Goal: Task Accomplishment & Management: Complete application form

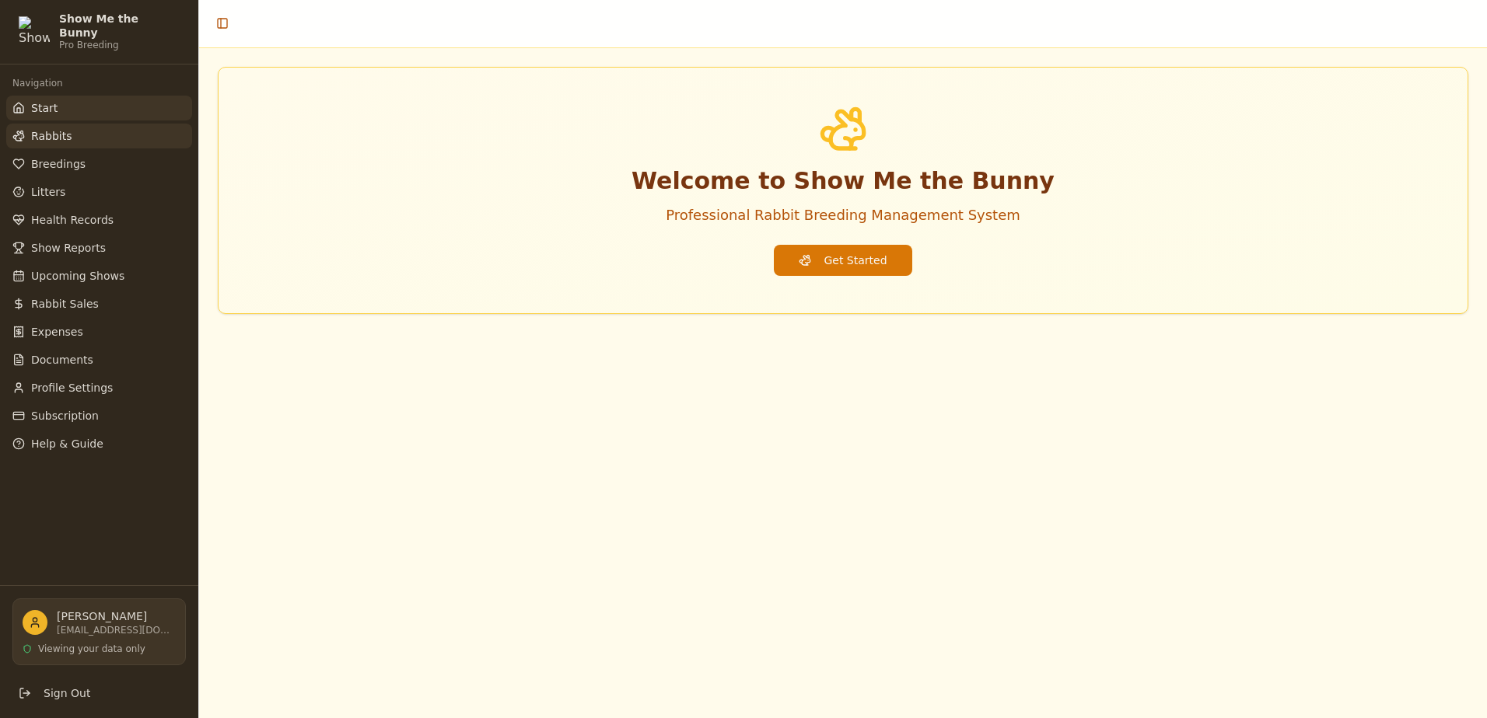
click at [67, 130] on span "Rabbits" at bounding box center [51, 136] width 40 height 16
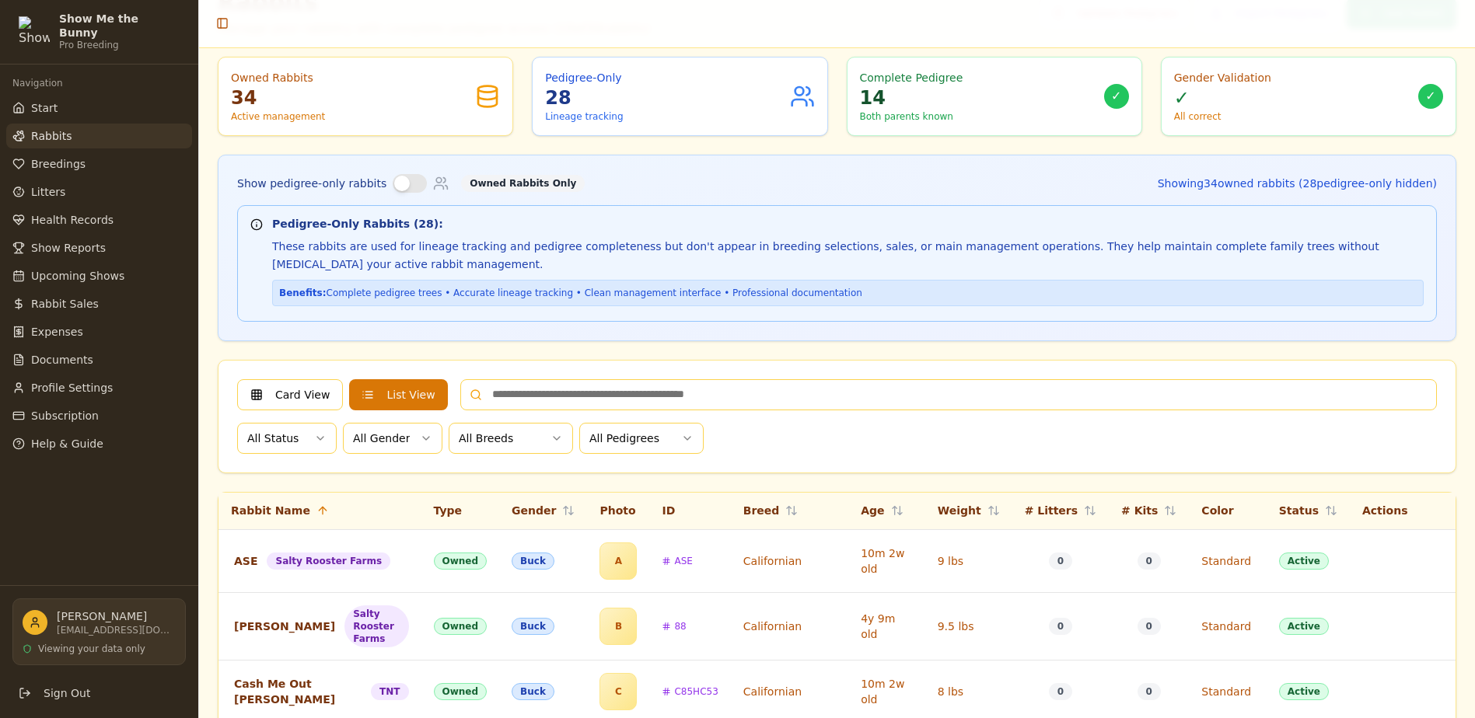
scroll to position [78, 0]
drag, startPoint x: 400, startPoint y: 188, endPoint x: 404, endPoint y: 180, distance: 8.7
click at [404, 184] on button "Show pedigree-only rabbits" at bounding box center [410, 184] width 34 height 19
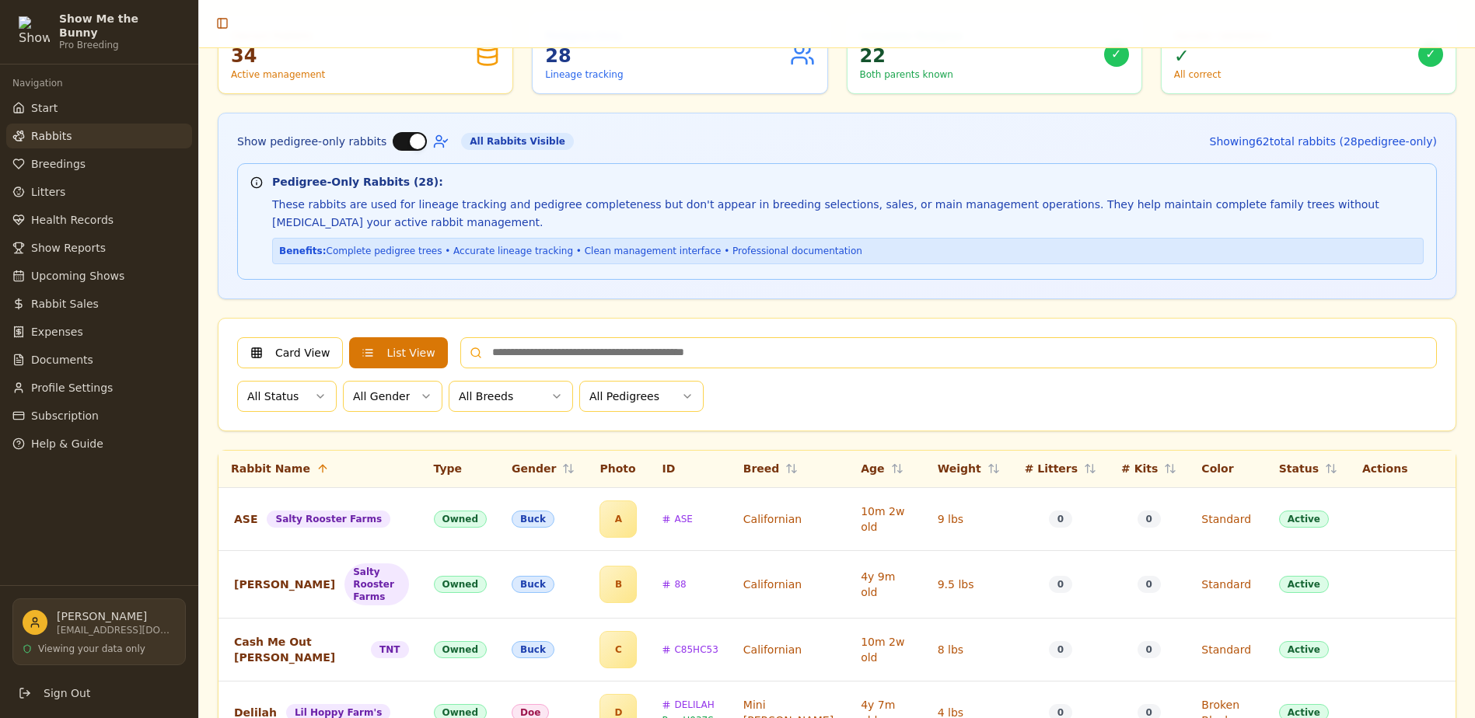
scroll to position [0, 0]
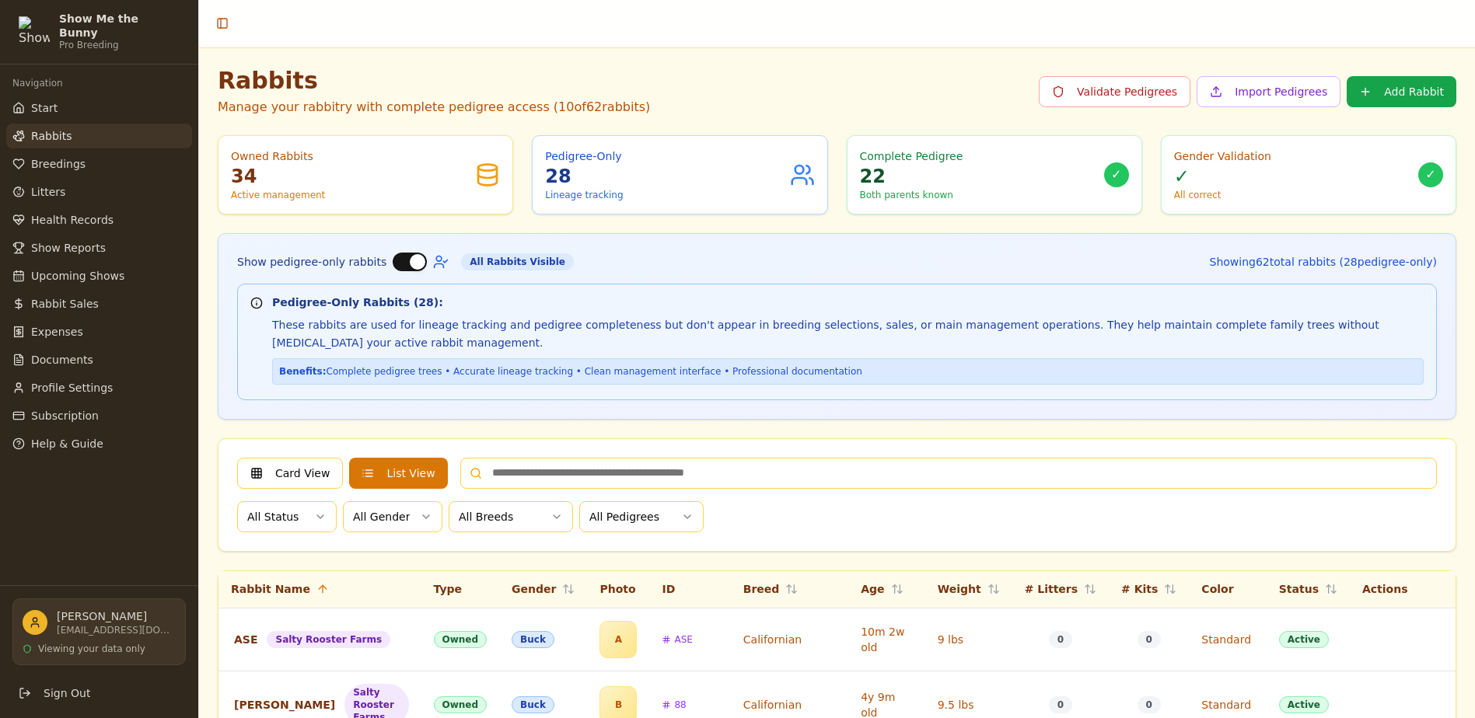
click at [393, 260] on button "Show pedigree-only rabbits" at bounding box center [410, 262] width 34 height 19
click at [403, 260] on button "Show pedigree-only rabbits" at bounding box center [410, 262] width 34 height 19
click at [393, 261] on button "Show pedigree-only rabbits" at bounding box center [410, 262] width 34 height 19
click at [404, 264] on button "Show pedigree-only rabbits" at bounding box center [410, 262] width 34 height 19
click at [1388, 96] on button "Add Rabbit" at bounding box center [1402, 91] width 110 height 31
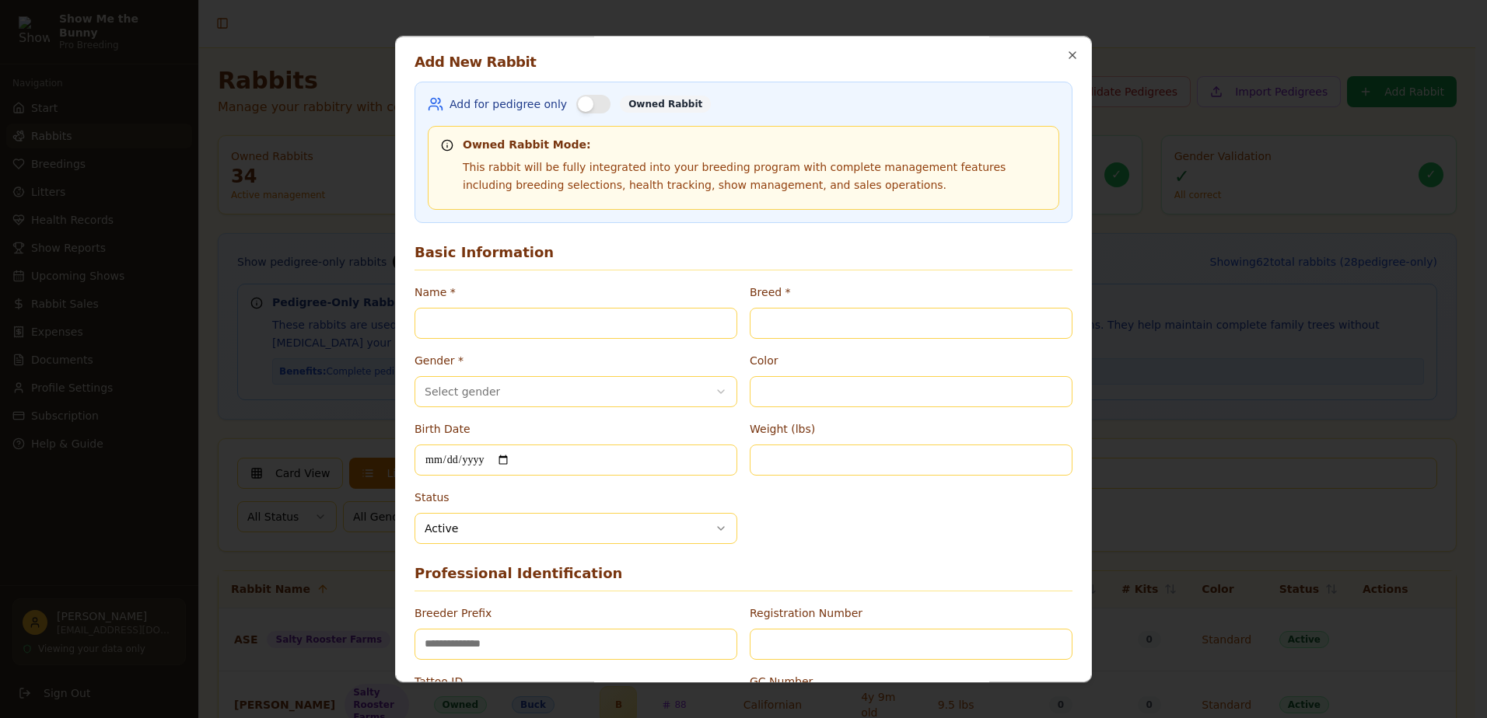
click at [1053, 53] on div "**********" at bounding box center [743, 359] width 697 height 647
click at [1066, 53] on icon "button" at bounding box center [1072, 55] width 12 height 12
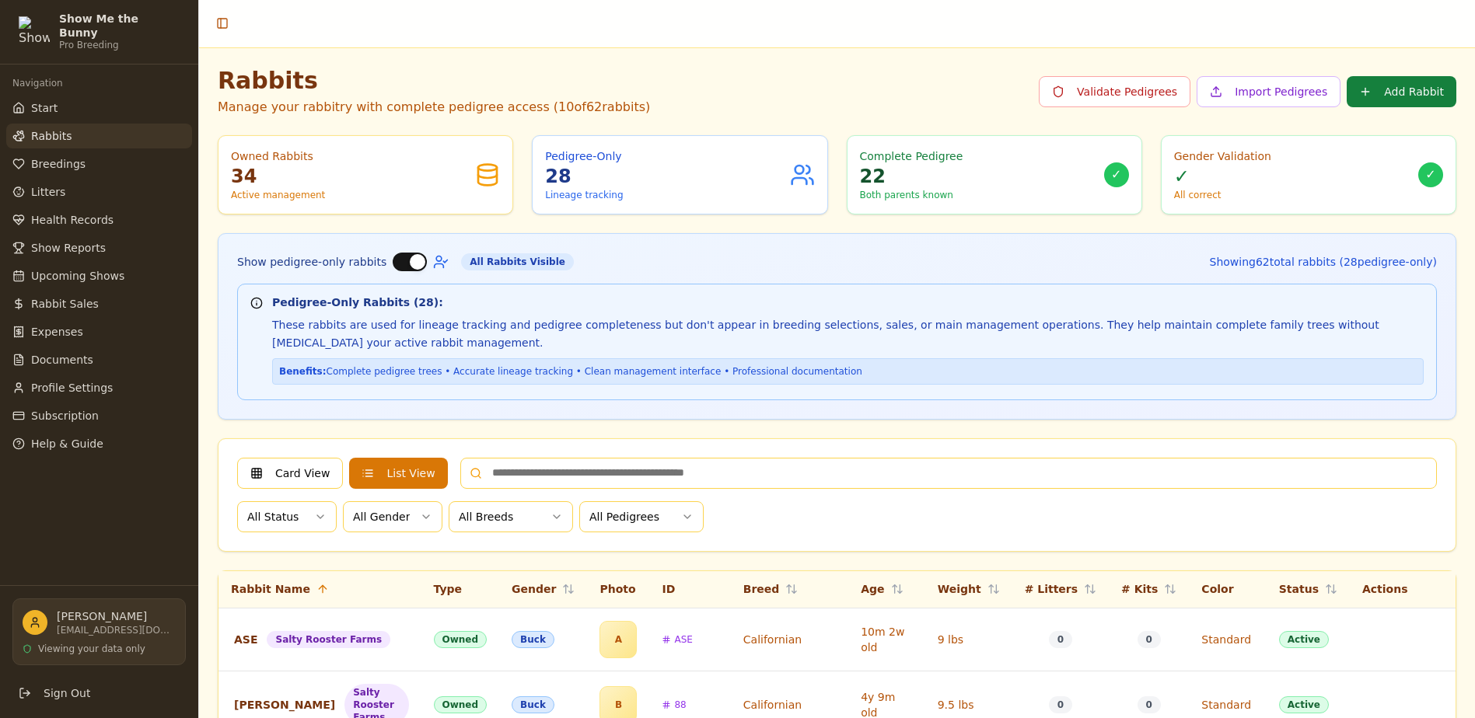
click at [1393, 86] on button "Add Rabbit" at bounding box center [1402, 91] width 110 height 31
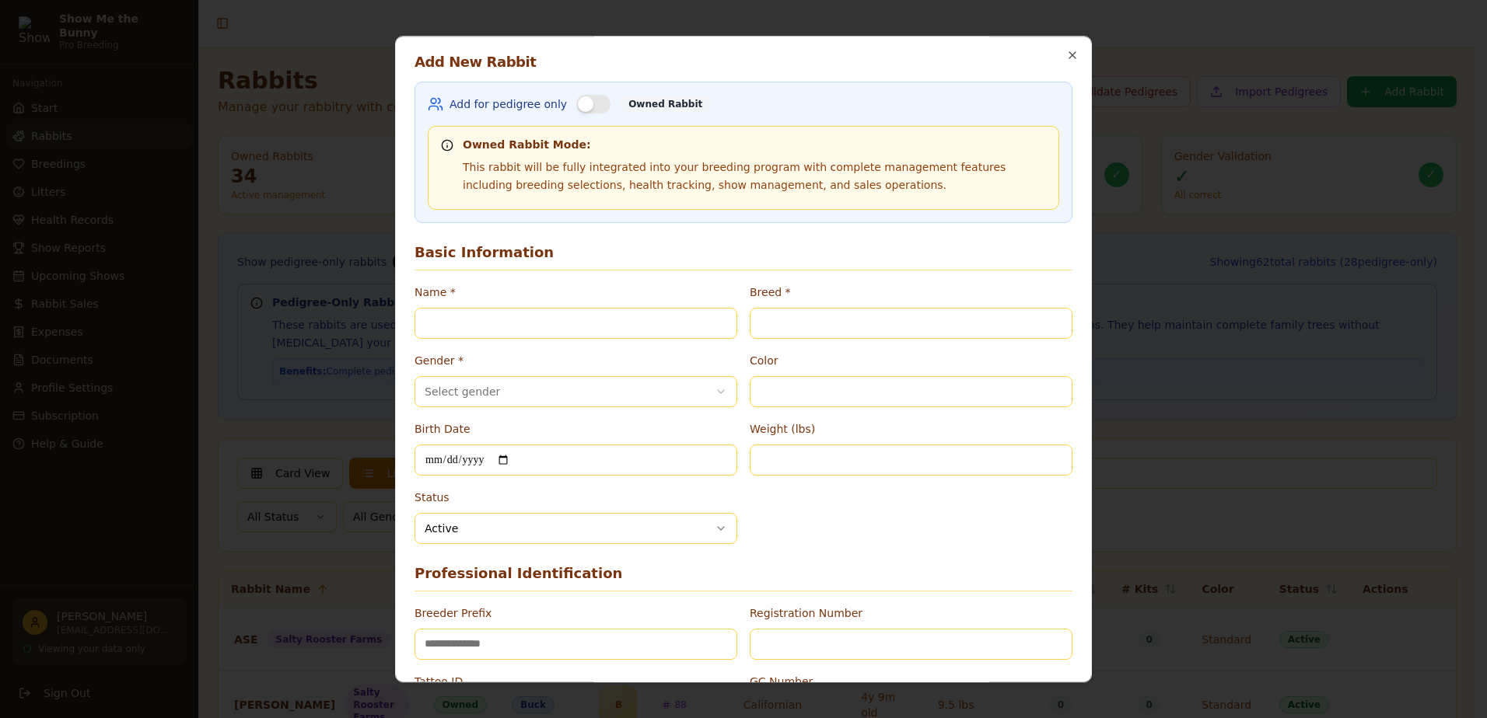
click at [596, 103] on button "Add for pedigree only" at bounding box center [593, 104] width 34 height 19
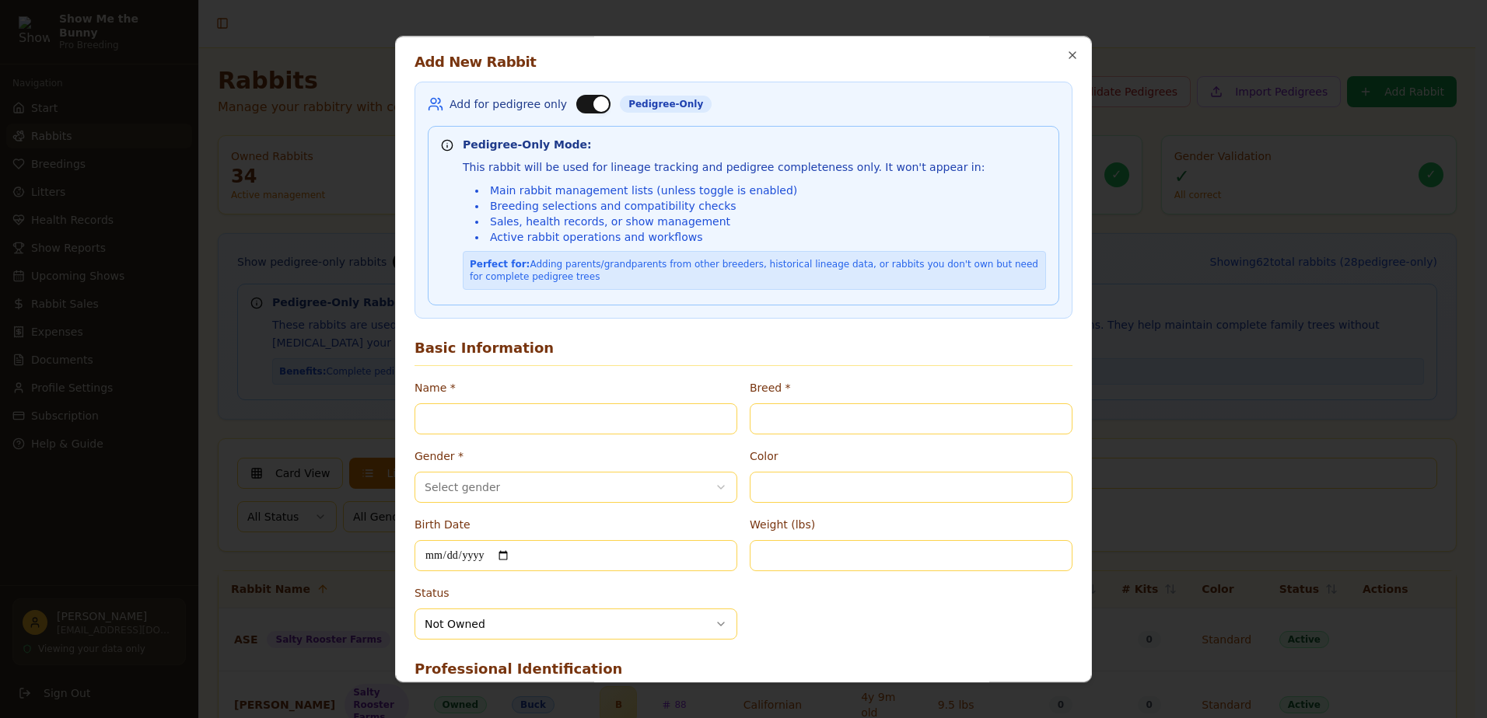
click at [578, 110] on button "Add for pedigree only" at bounding box center [593, 104] width 34 height 19
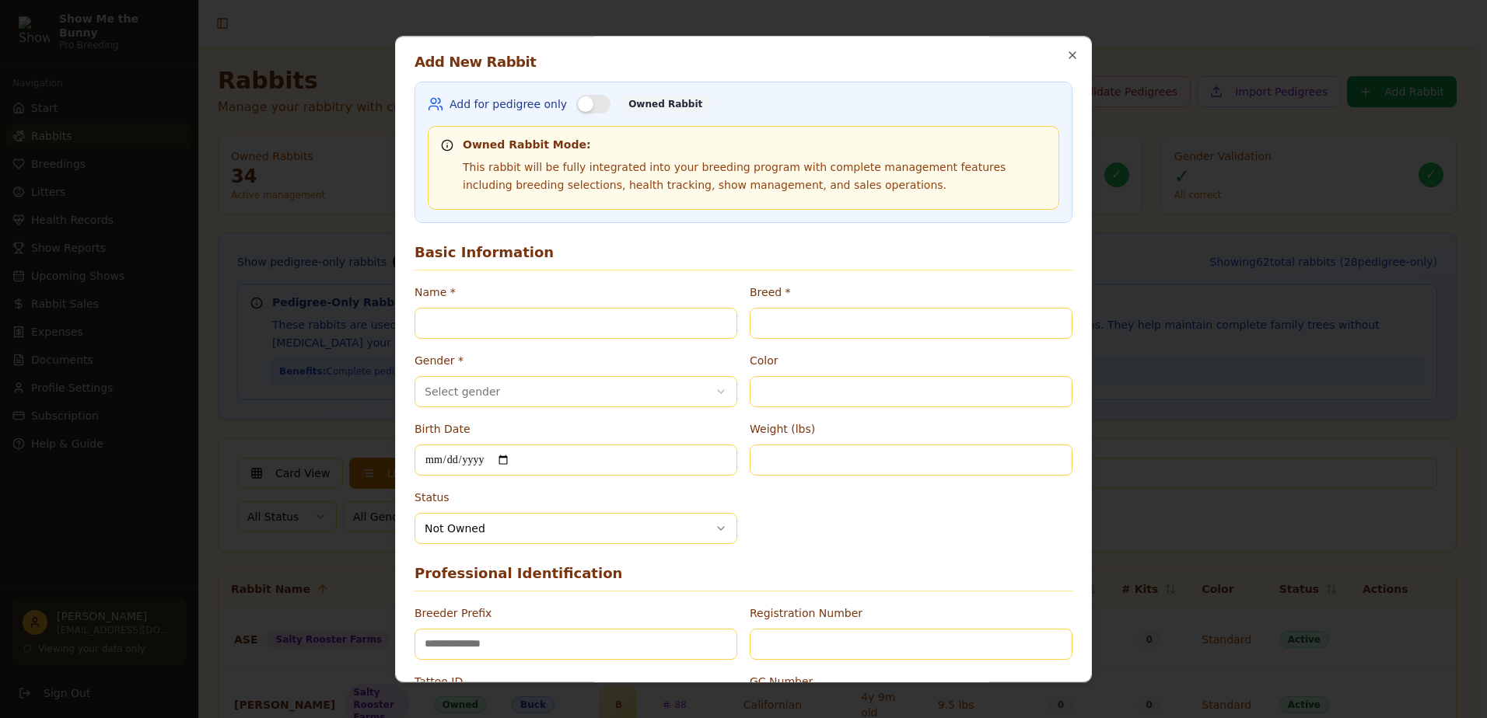
click at [589, 110] on button "Add for pedigree only" at bounding box center [593, 104] width 34 height 19
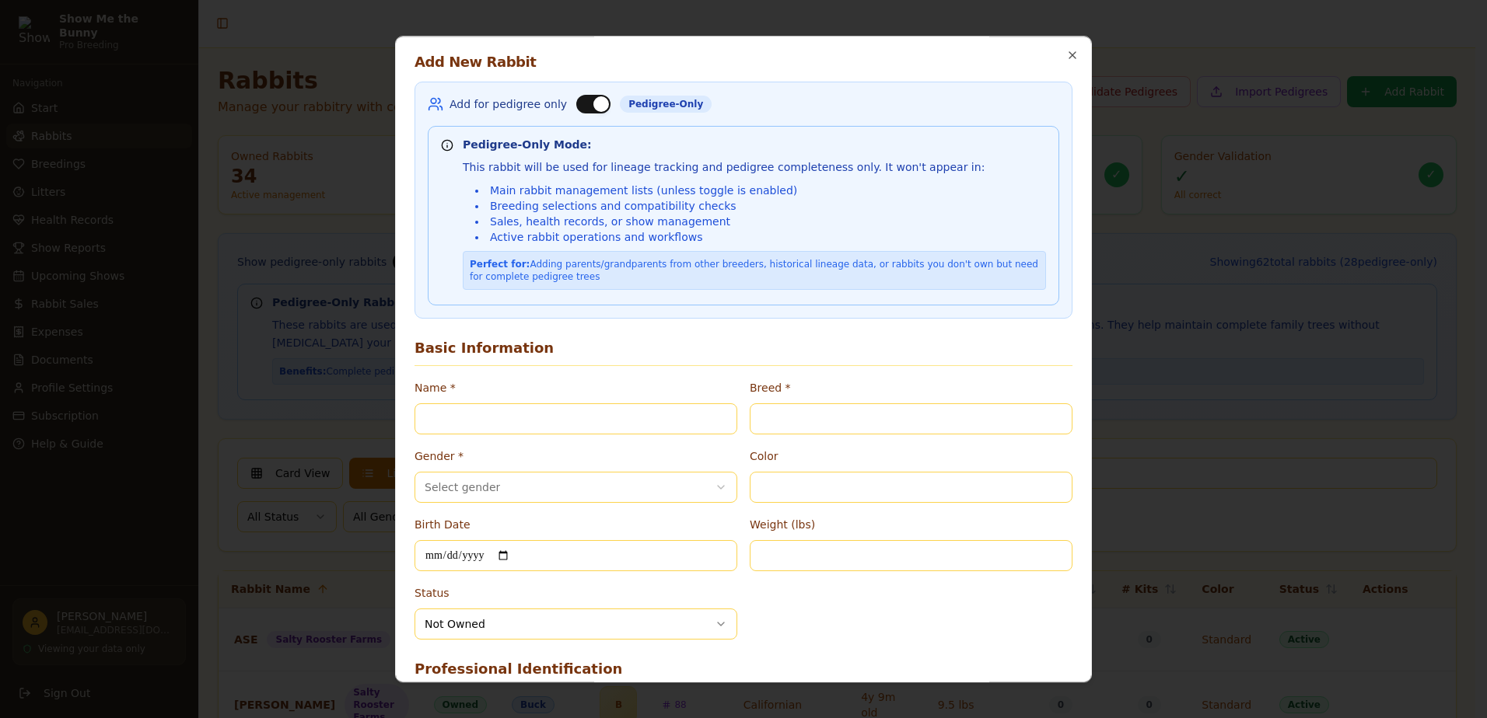
click at [576, 103] on button "Add for pedigree only" at bounding box center [593, 104] width 34 height 19
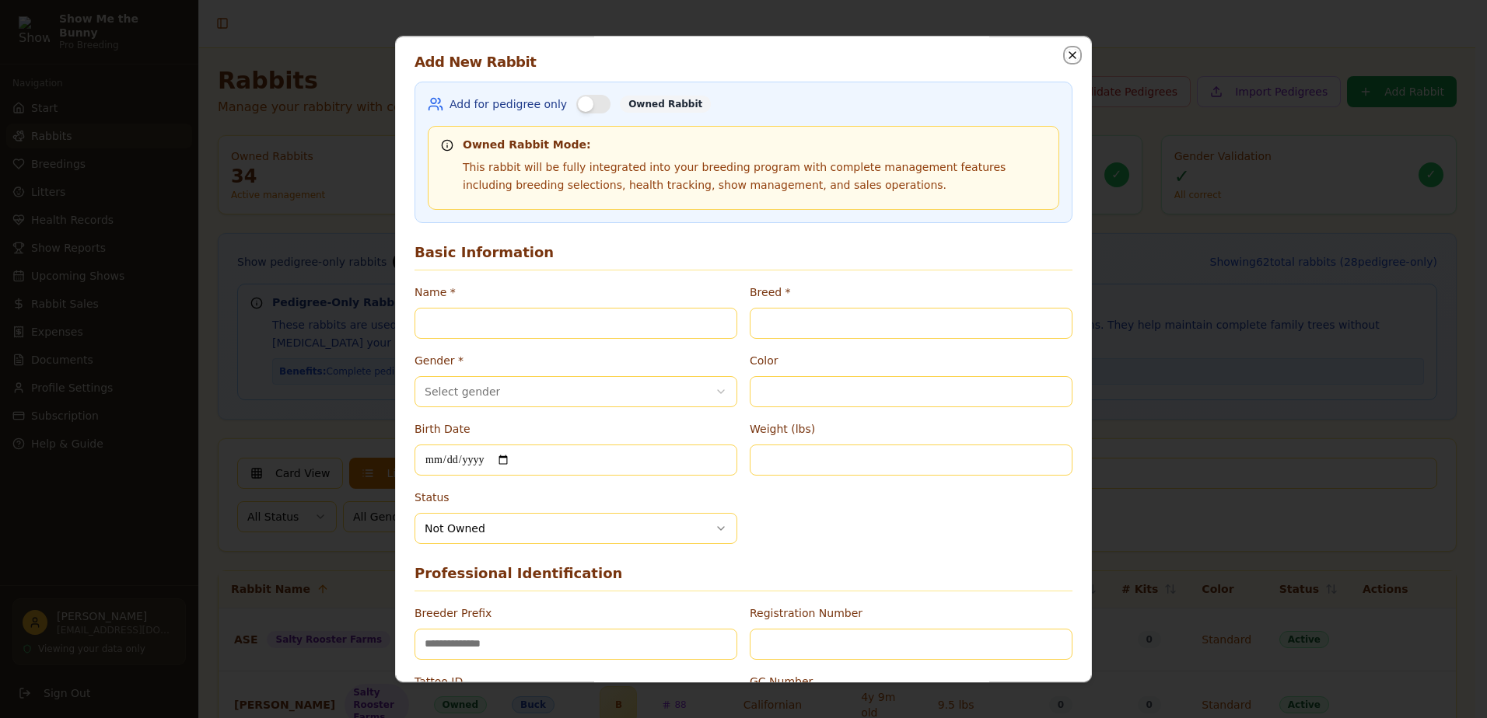
click at [1069, 53] on icon "button" at bounding box center [1072, 55] width 6 height 6
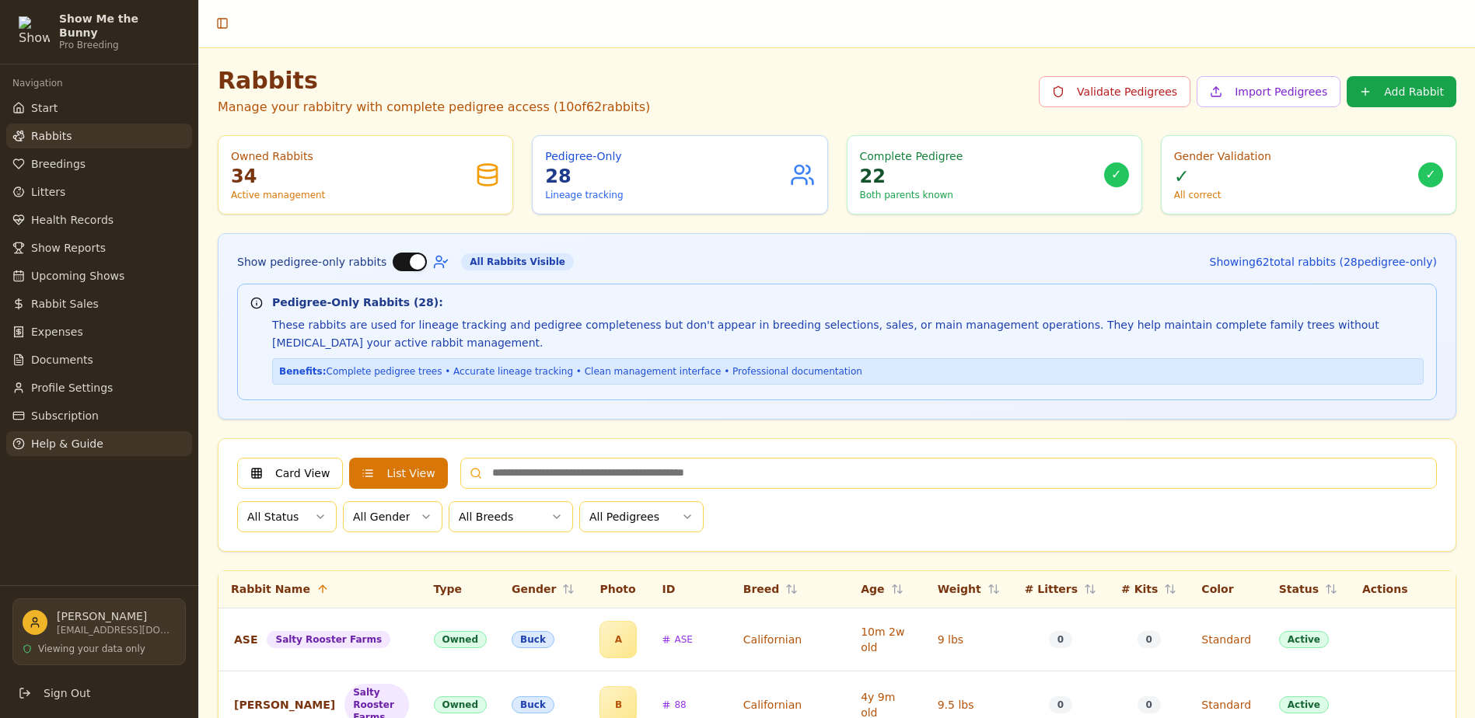
click at [79, 440] on span "Help & Guide" at bounding box center [67, 444] width 72 height 16
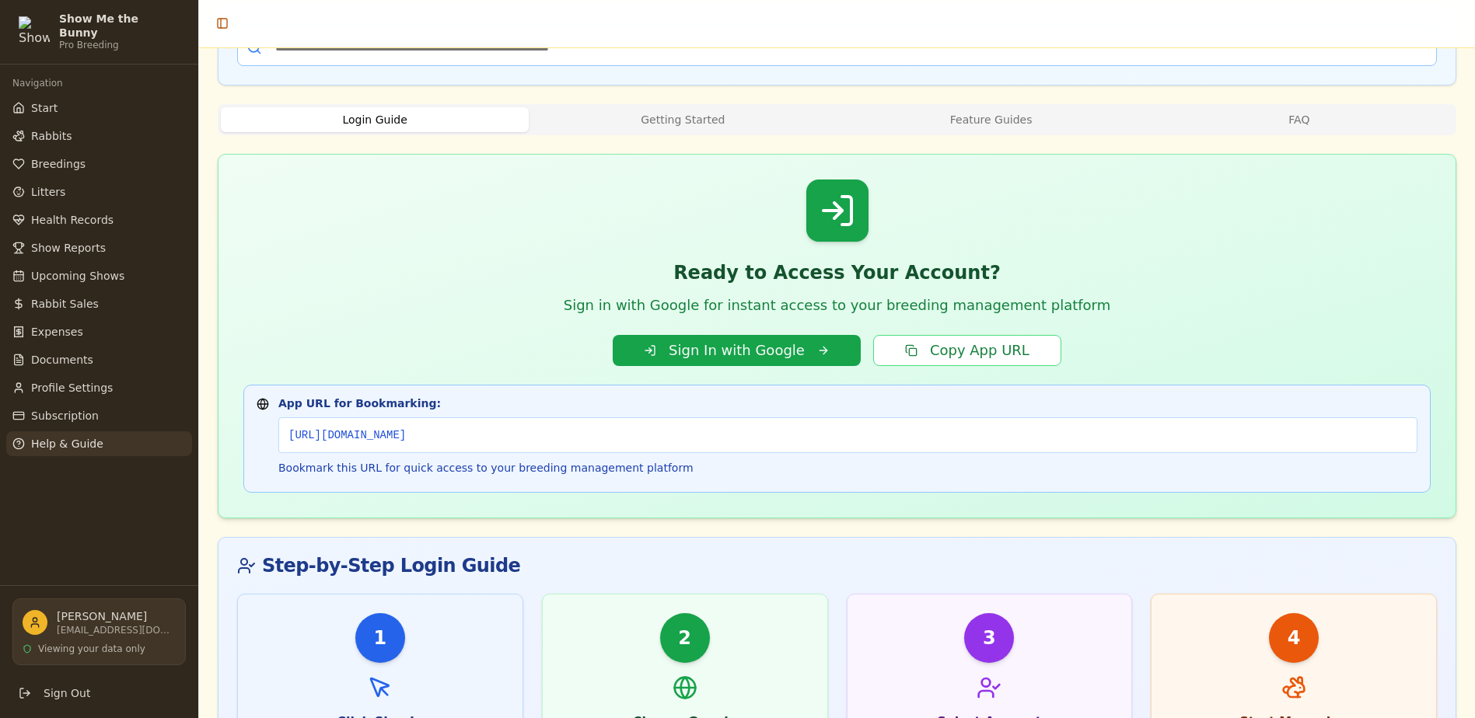
scroll to position [389, 0]
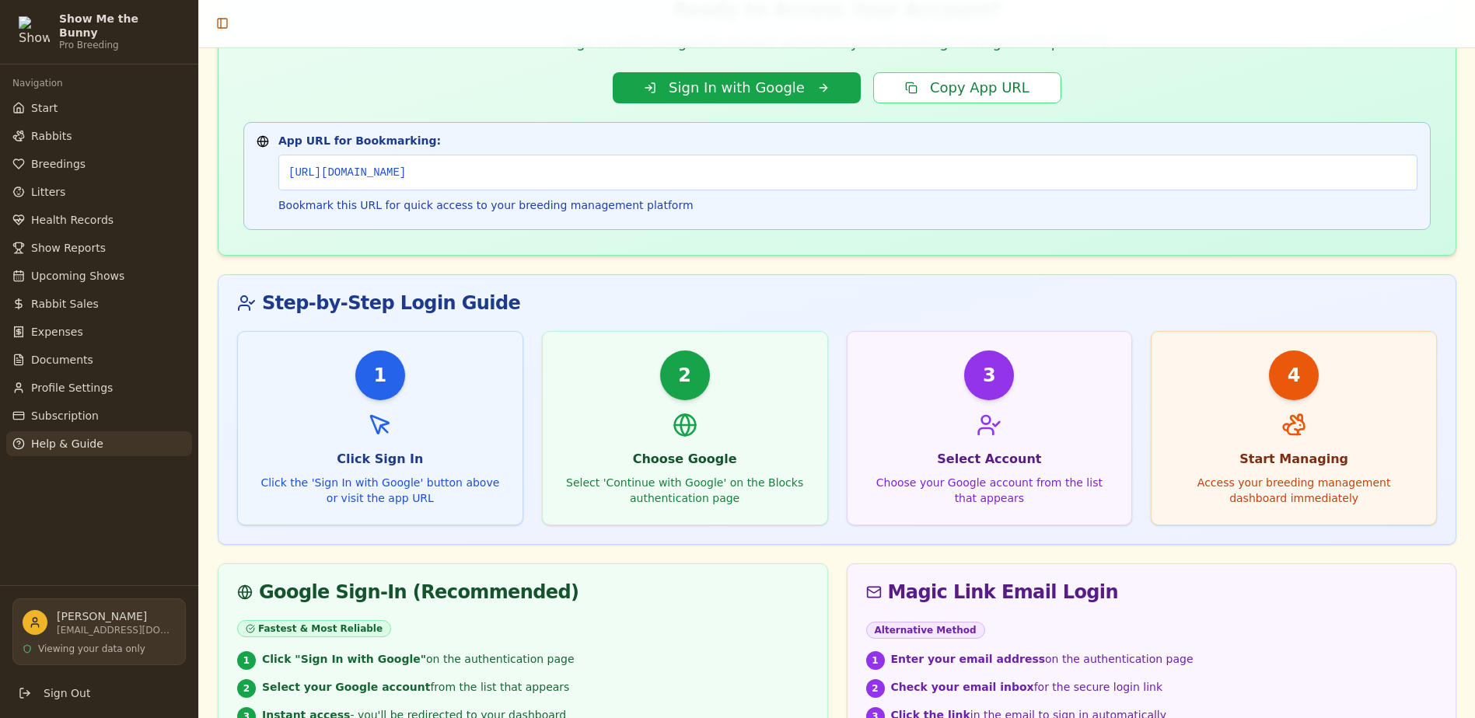
click at [377, 438] on div "1 Click Sign In Click the 'Sign In with Google' button above or visit the app U…" at bounding box center [380, 428] width 285 height 193
click at [685, 429] on icon at bounding box center [685, 425] width 25 height 25
click at [960, 444] on div "3 Select Account Choose your Google account from the list that appears" at bounding box center [990, 428] width 285 height 193
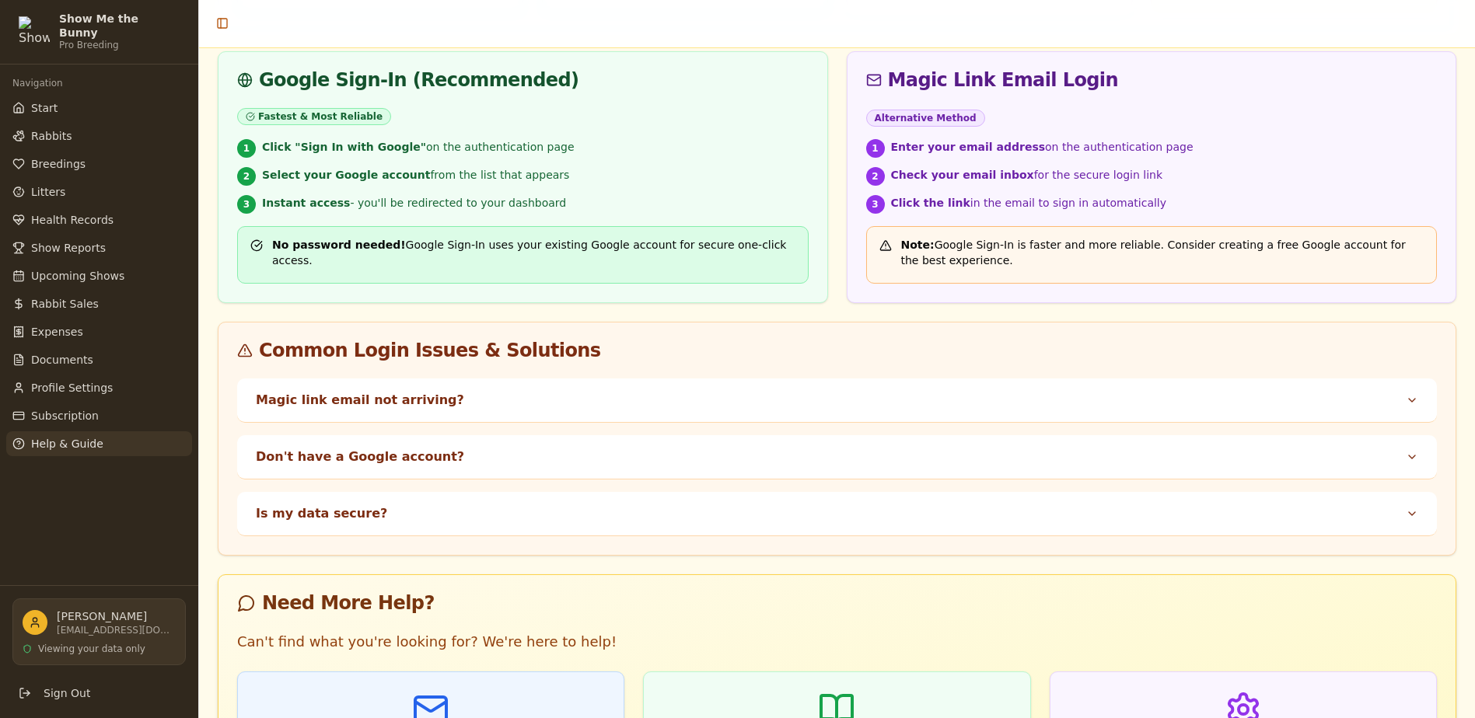
scroll to position [933, 0]
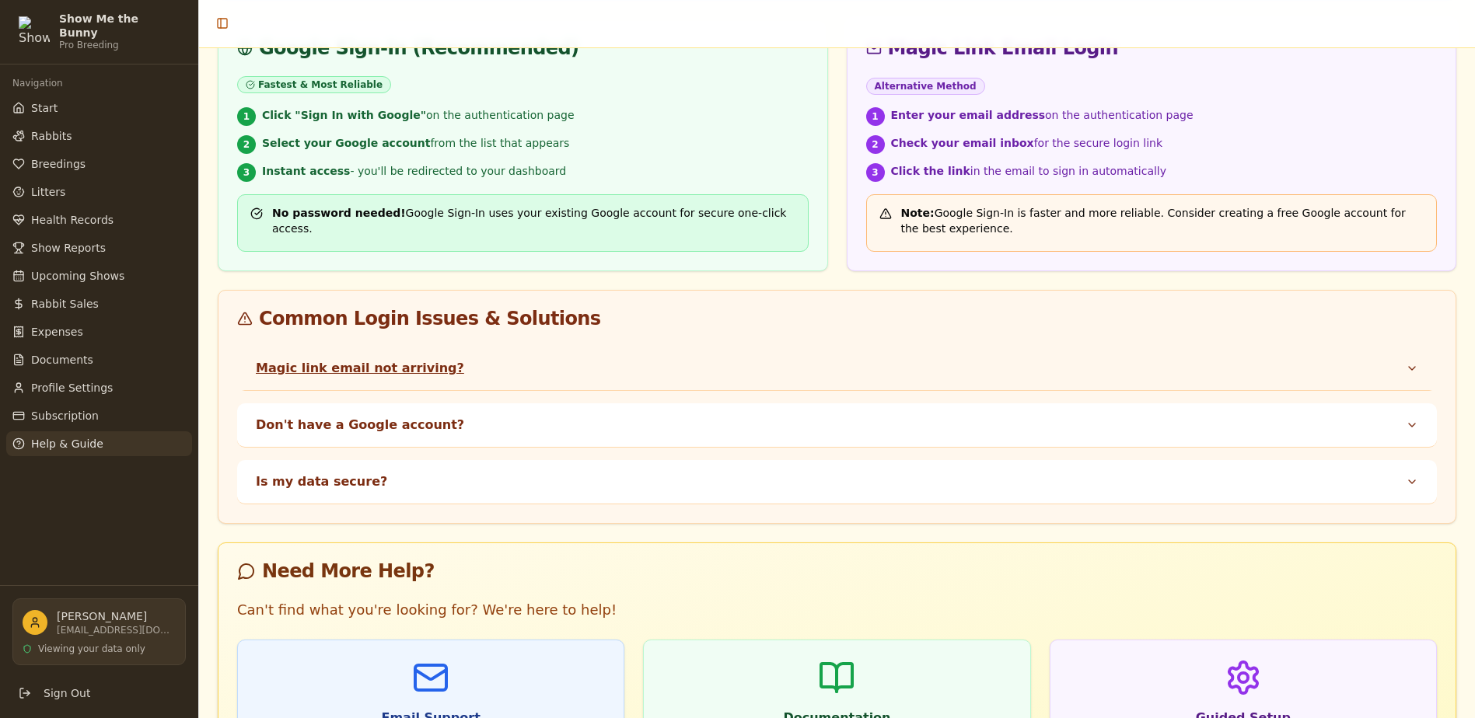
click at [400, 370] on button "Magic link email not arriving?" at bounding box center [837, 369] width 1200 height 44
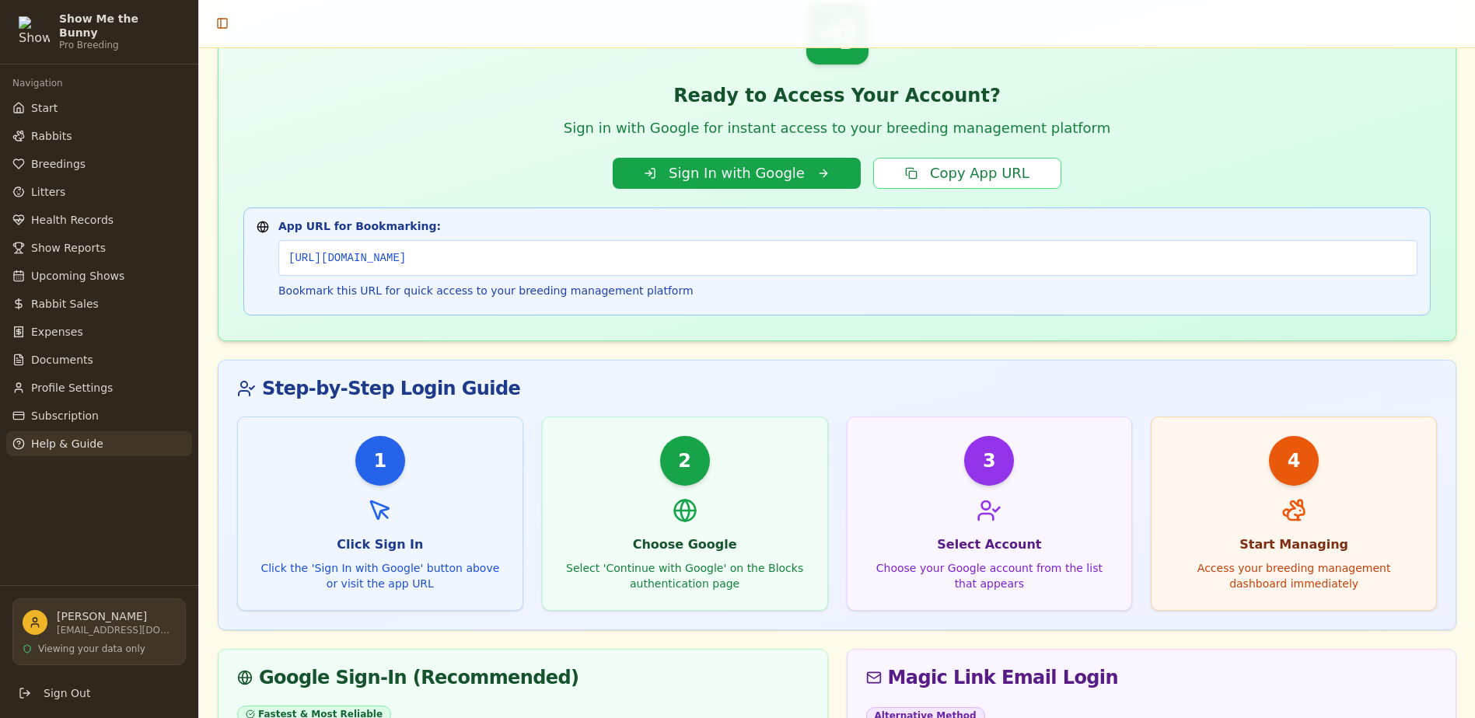
scroll to position [156, 0]
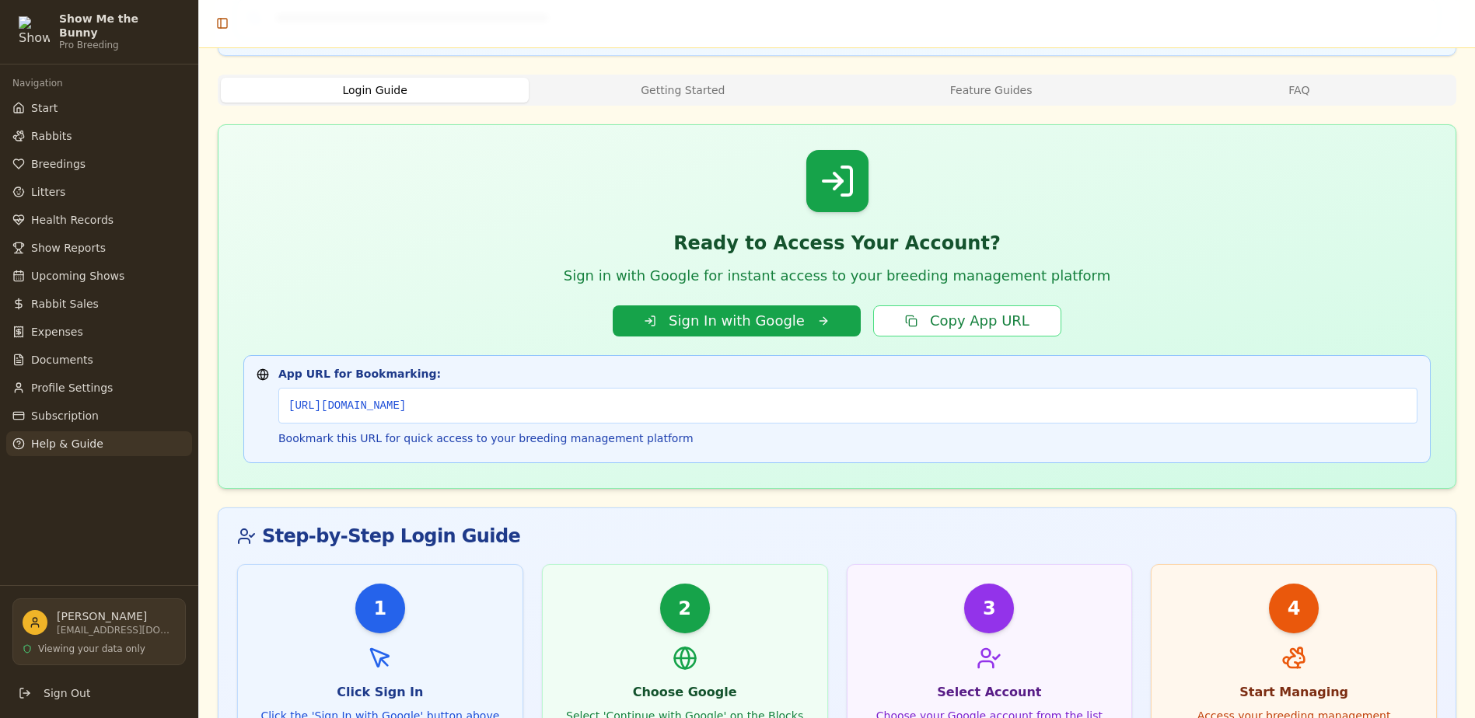
click at [664, 617] on div "2" at bounding box center [685, 609] width 50 height 50
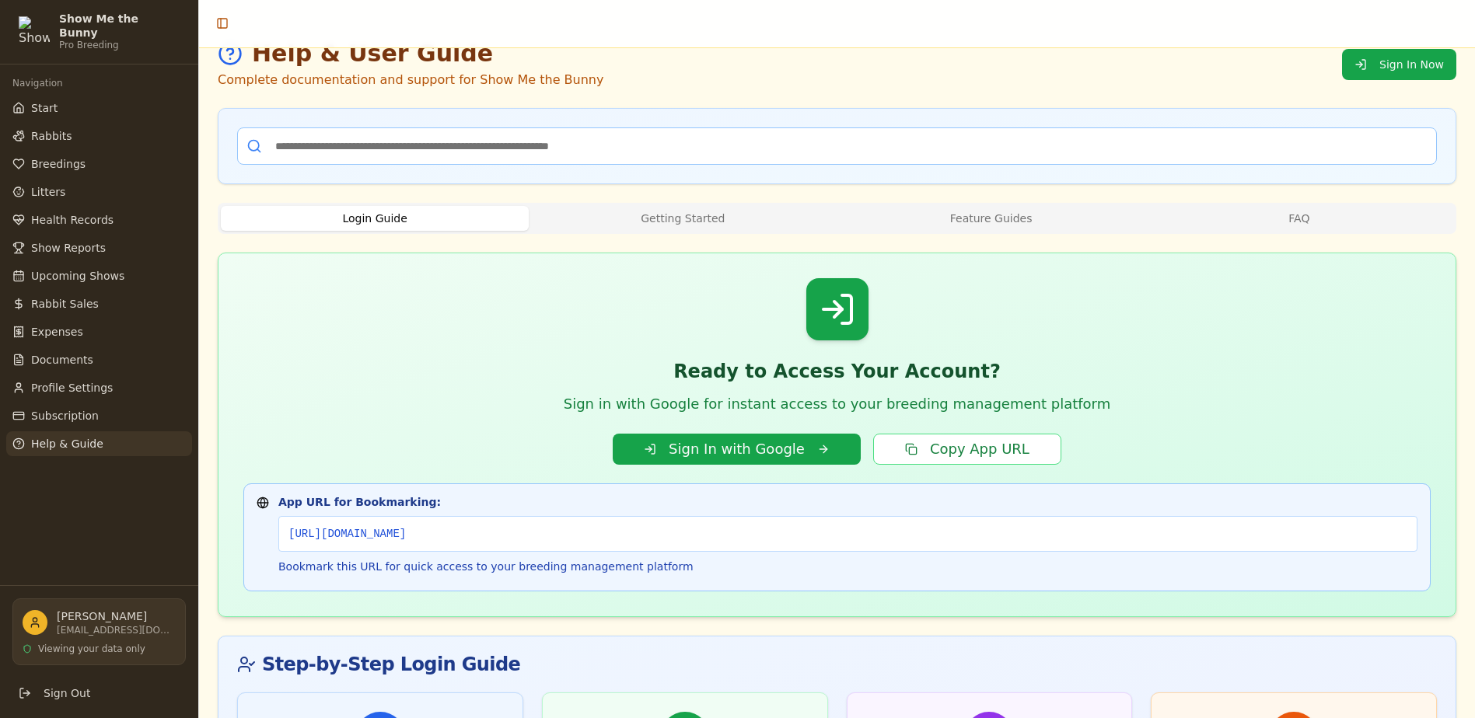
scroll to position [0, 0]
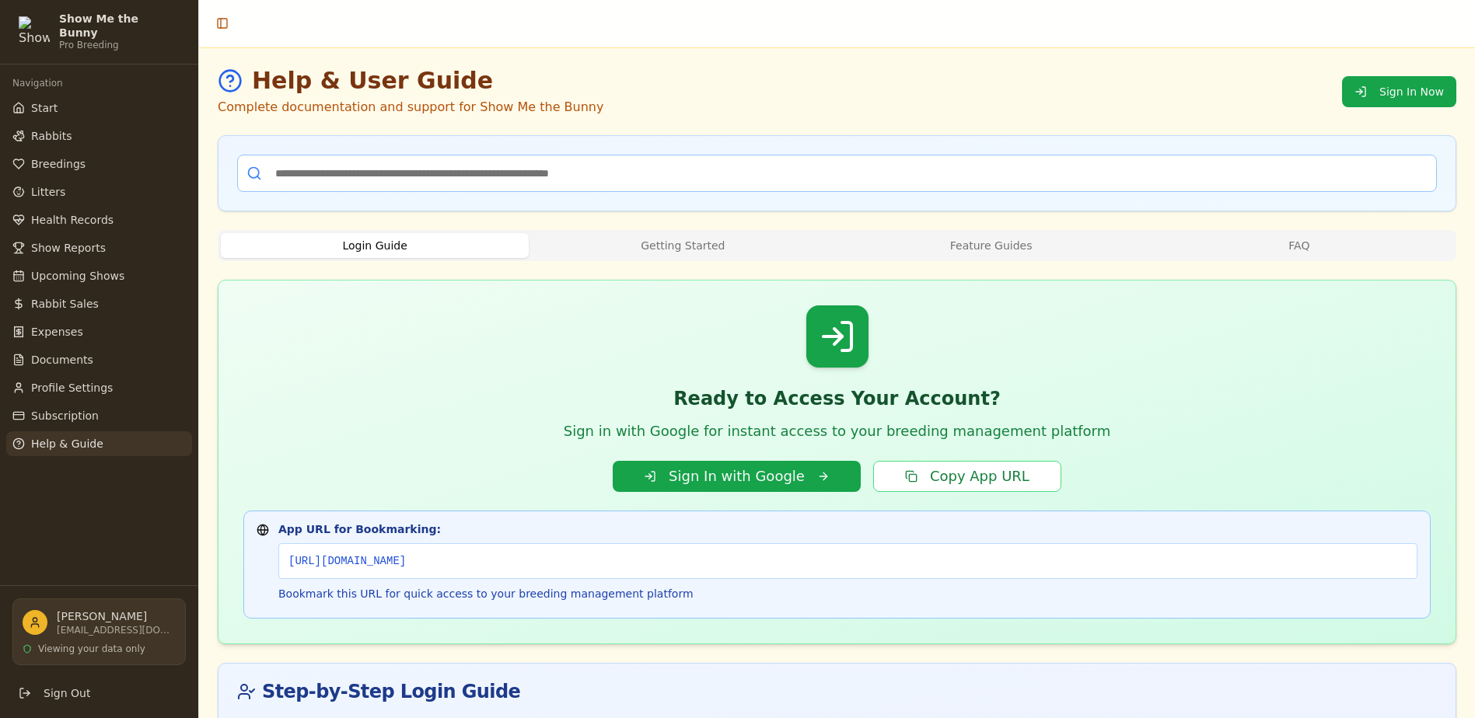
click at [697, 240] on button "Getting Started" at bounding box center [683, 245] width 308 height 25
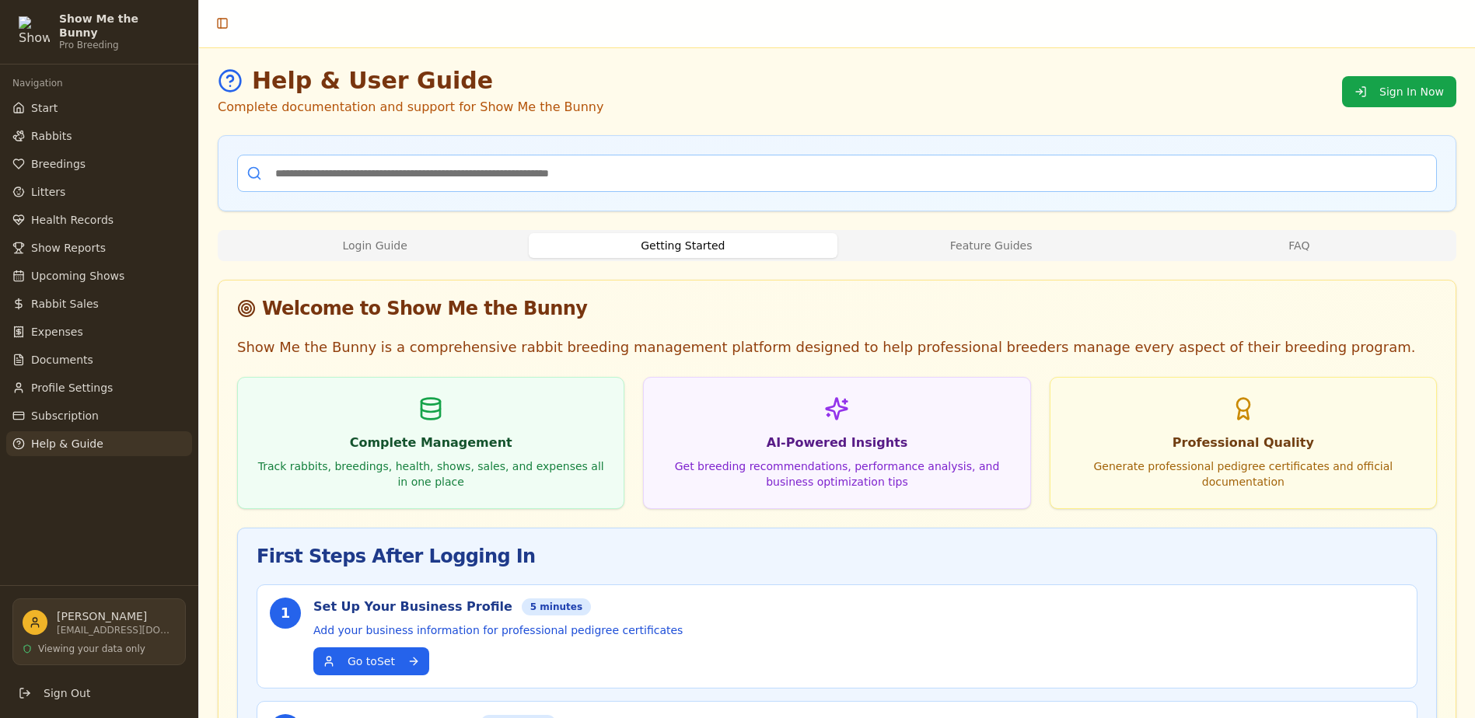
click at [954, 247] on button "Feature Guides" at bounding box center [991, 245] width 308 height 25
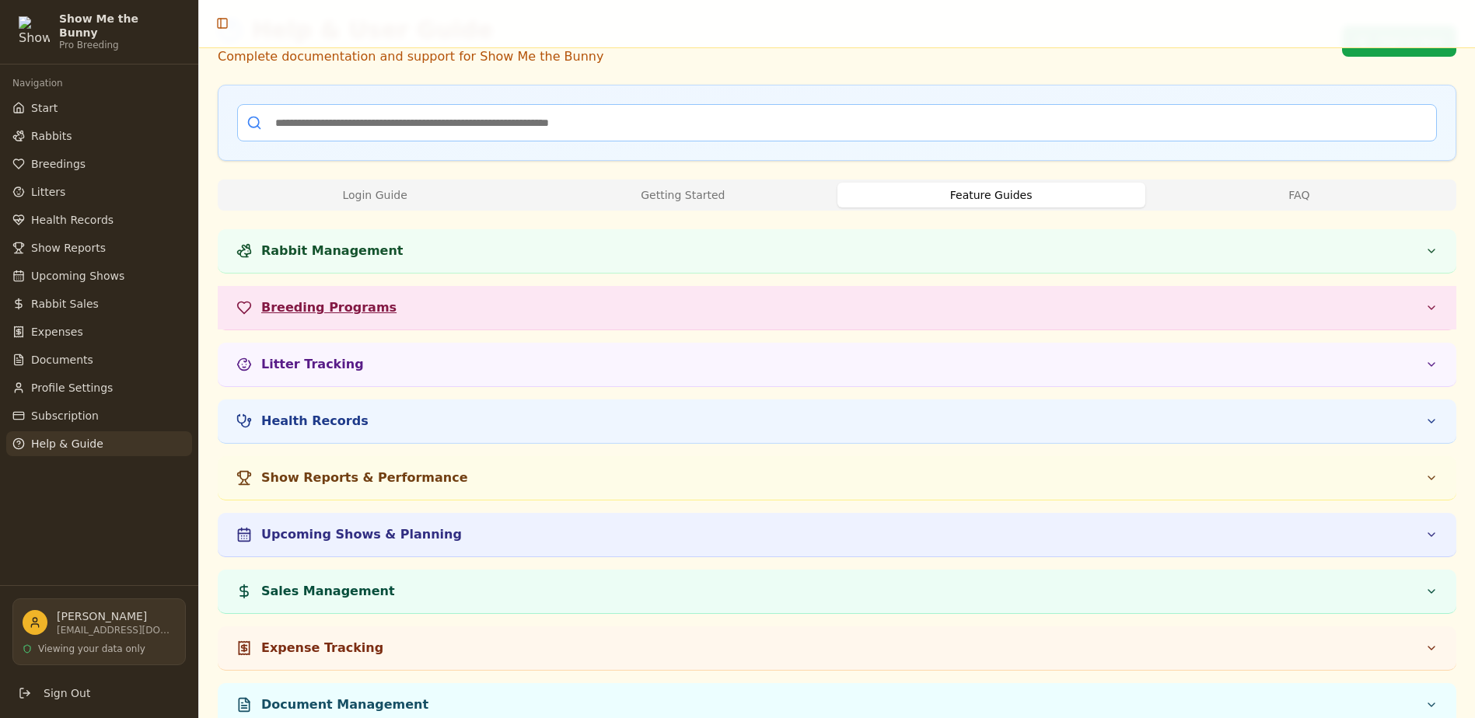
scroll to position [78, 0]
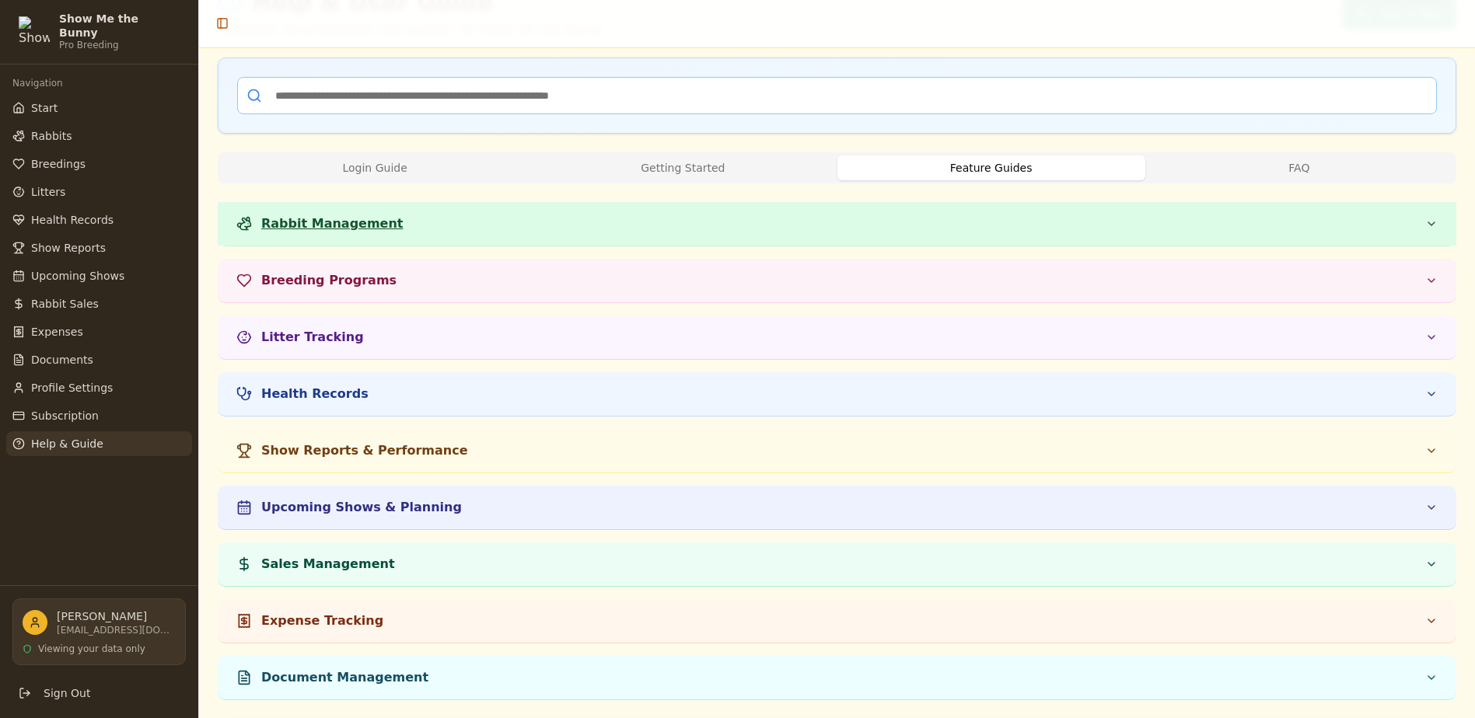
click at [317, 222] on span "Rabbit Management" at bounding box center [332, 224] width 142 height 19
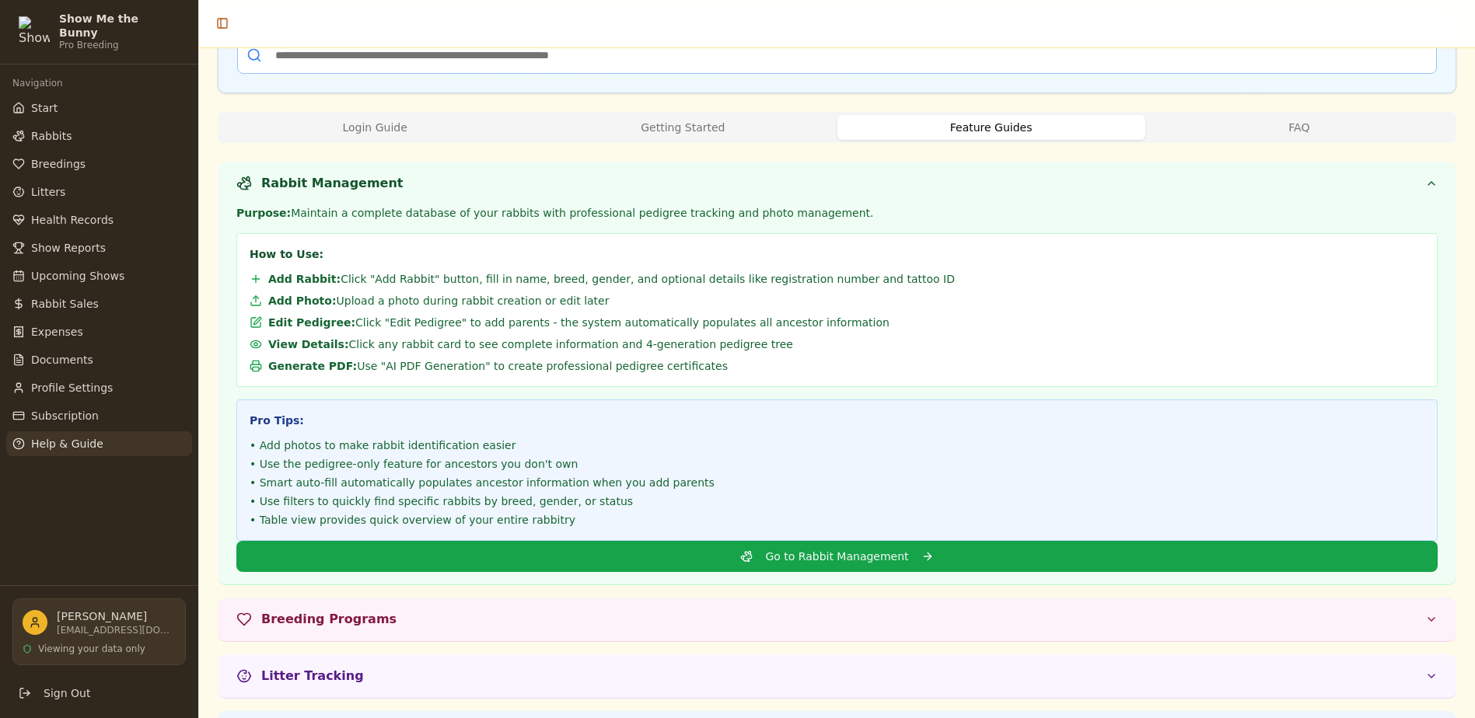
scroll to position [0, 0]
